Goal: Task Accomplishment & Management: Manage account settings

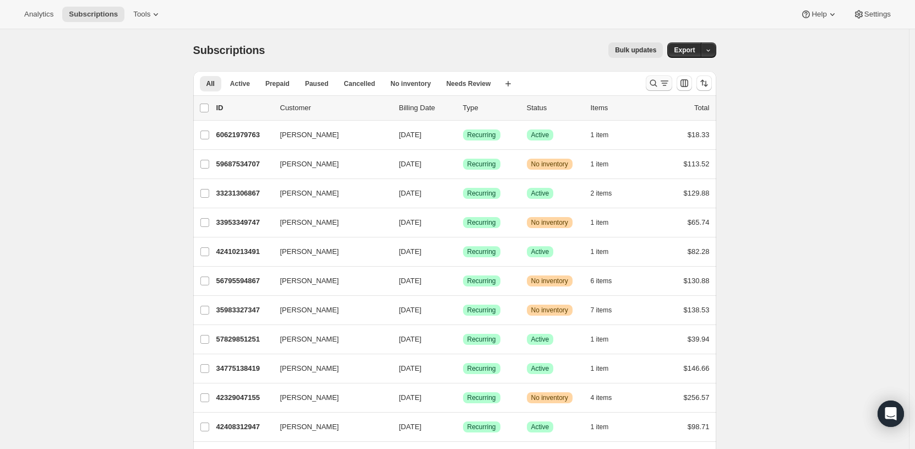
click at [664, 83] on icon "Search and filter results" at bounding box center [664, 83] width 11 height 11
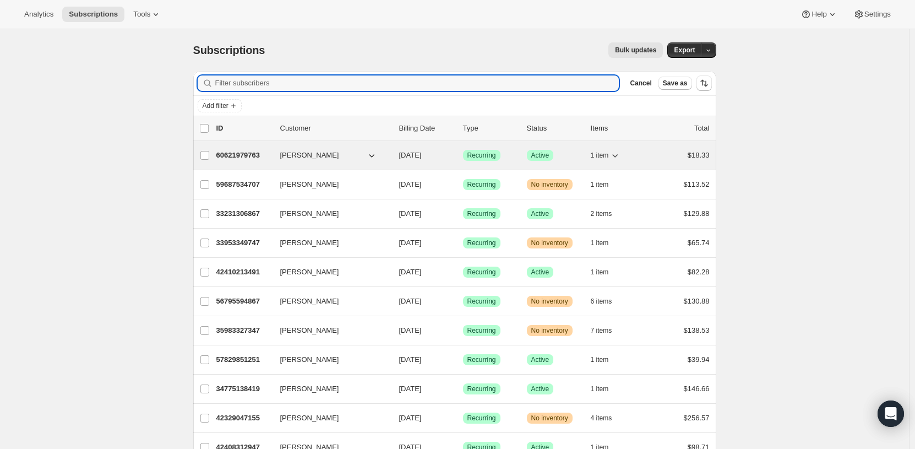
click at [473, 155] on span "Recurring" at bounding box center [481, 155] width 29 height 9
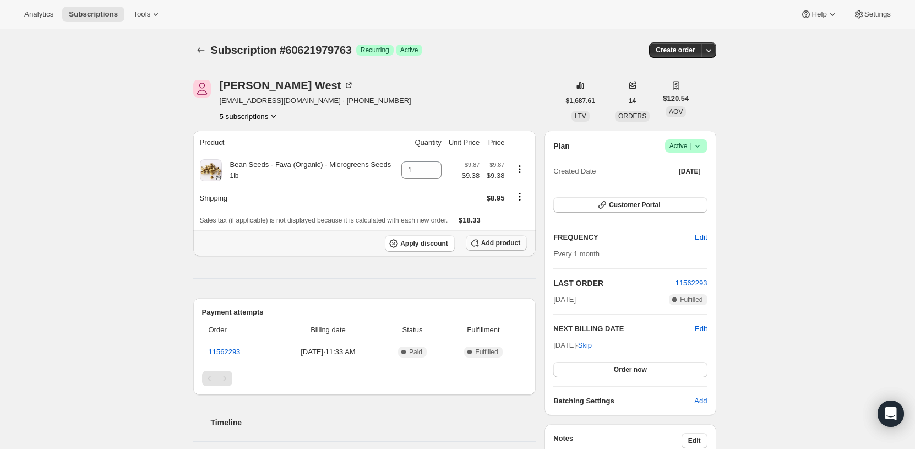
click at [491, 243] on span "Add product" at bounding box center [500, 242] width 39 height 9
click at [696, 148] on icon at bounding box center [697, 145] width 11 height 11
click at [625, 157] on div "Plan Success Active | Created Date [DATE]" at bounding box center [630, 159] width 154 height 40
